Goal: Check status: Check status

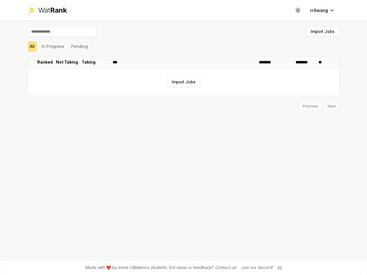
click at [298, 10] on icon at bounding box center [297, 9] width 5 height 5
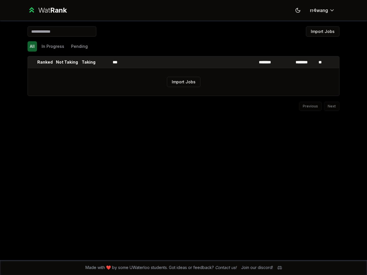
click at [323, 32] on button "Import Jobs" at bounding box center [323, 31] width 34 height 10
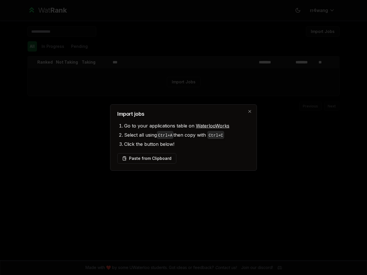
click at [32, 46] on div at bounding box center [183, 137] width 367 height 275
click at [53, 46] on button "In Progress" at bounding box center [52, 46] width 27 height 10
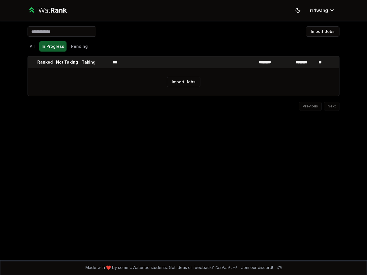
click at [79, 46] on button "Pending" at bounding box center [79, 46] width 21 height 10
click at [32, 62] on th at bounding box center [32, 62] width 9 height 11
click at [45, 62] on p "Ranked" at bounding box center [44, 62] width 15 height 6
click at [67, 62] on p "Not Taking" at bounding box center [67, 62] width 22 height 6
click at [89, 62] on p "Taking" at bounding box center [89, 62] width 14 height 6
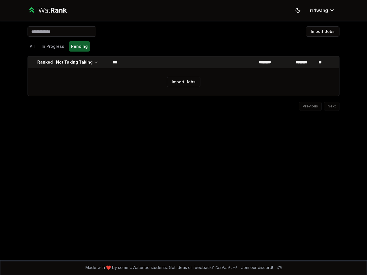
click at [104, 62] on th at bounding box center [104, 62] width 14 height 11
